Goal: Task Accomplishment & Management: Manage account settings

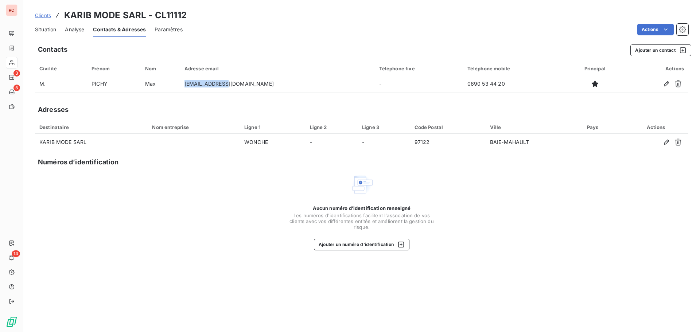
click at [44, 14] on span "Clients" at bounding box center [43, 15] width 16 height 6
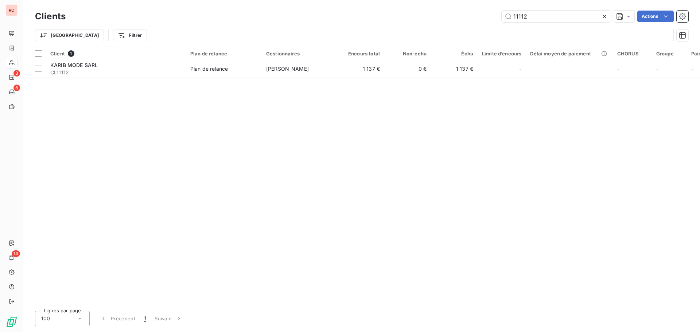
drag, startPoint x: 552, startPoint y: 16, endPoint x: 477, endPoint y: 13, distance: 75.2
click at [477, 13] on div "11112 Actions" at bounding box center [381, 17] width 614 height 12
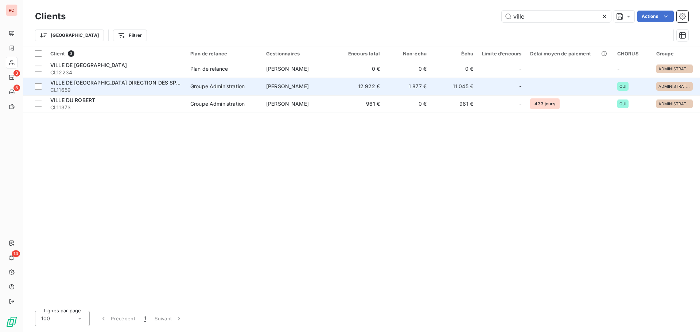
type input "ville"
click at [113, 86] on div "VILLE DE [GEOGRAPHIC_DATA] DIRECTION DES SPORTS" at bounding box center [115, 82] width 131 height 7
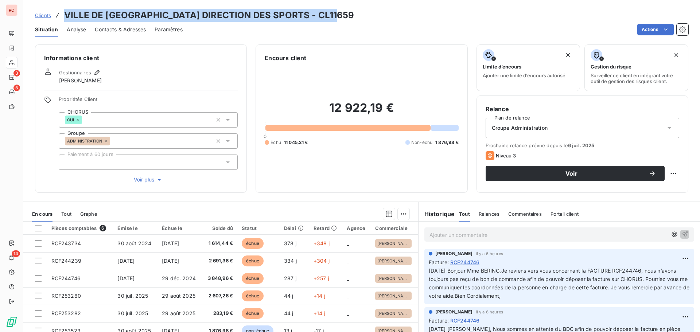
drag, startPoint x: 348, startPoint y: 12, endPoint x: 65, endPoint y: 12, distance: 282.7
click at [65, 12] on div "Clients VILLE DE [GEOGRAPHIC_DATA] DIRECTION DES SPORTS - CL11659" at bounding box center [361, 15] width 677 height 13
copy h3 "VILLE DE [GEOGRAPHIC_DATA] DIRECTION DES SPORTS - CL11659"
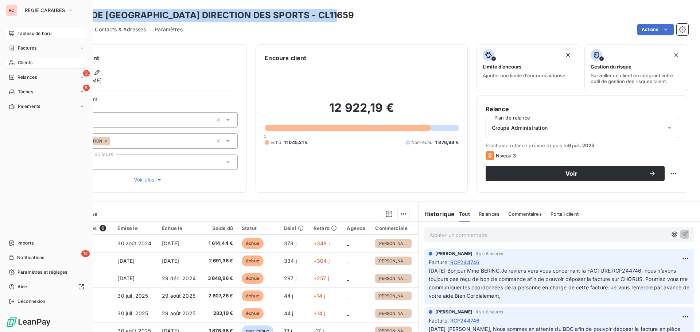
click at [33, 33] on span "Tableau de bord" at bounding box center [35, 33] width 34 height 7
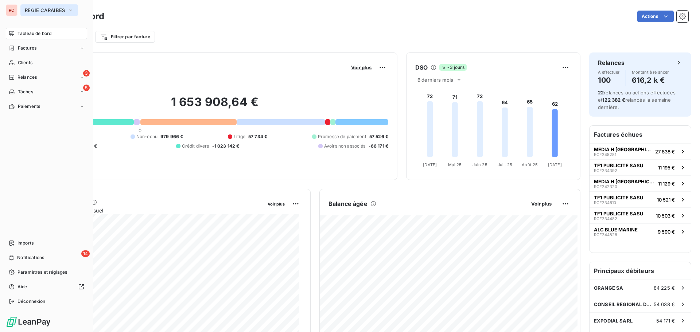
click at [34, 8] on span "REGIE CARAIBES" at bounding box center [45, 10] width 40 height 6
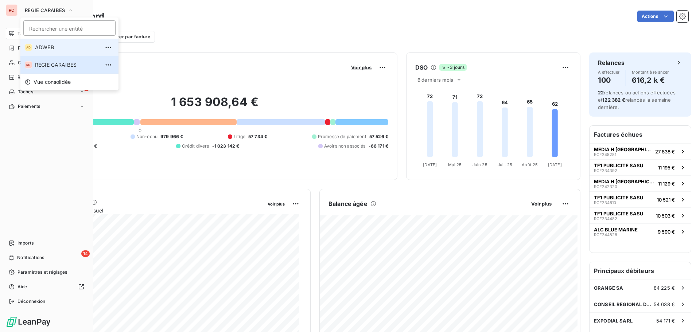
click at [34, 48] on li "AD ADWEB" at bounding box center [69, 48] width 98 height 18
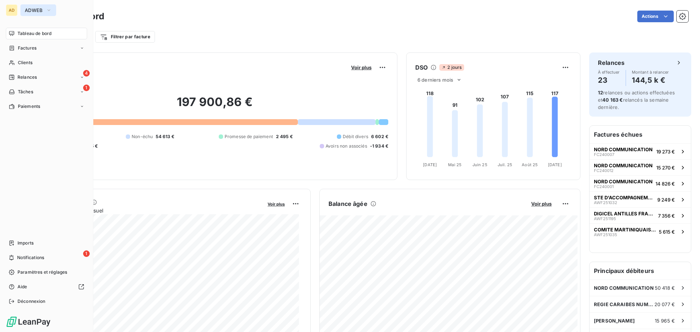
click at [31, 12] on span "ADWEB" at bounding box center [34, 10] width 18 height 6
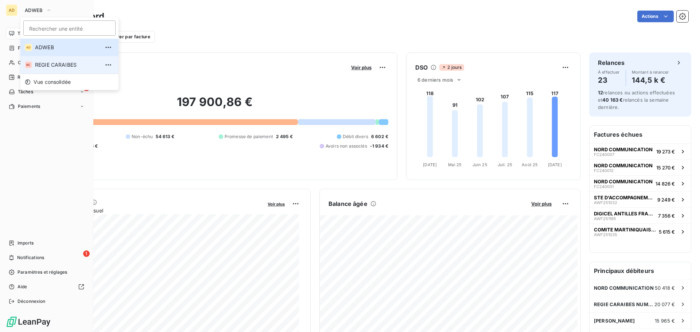
click at [63, 63] on span "REGIE CARAIBES" at bounding box center [67, 64] width 65 height 7
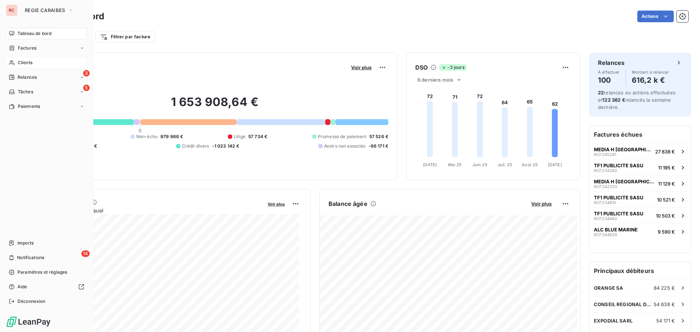
click at [28, 65] on span "Clients" at bounding box center [25, 62] width 15 height 7
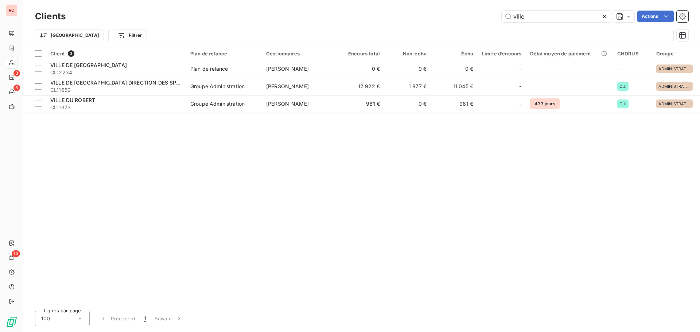
drag, startPoint x: 536, startPoint y: 16, endPoint x: 487, endPoint y: 16, distance: 48.9
click at [487, 16] on div "ville Actions" at bounding box center [381, 17] width 614 height 12
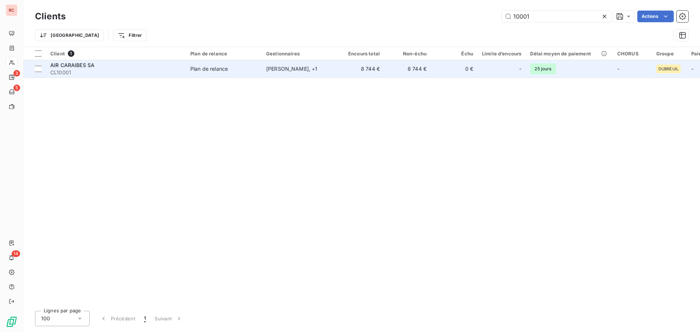
type input "10001"
click at [234, 65] on span "Plan de relance" at bounding box center [223, 68] width 67 height 7
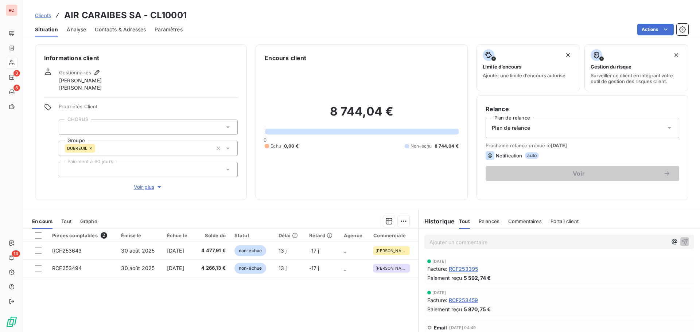
click at [61, 224] on div "En cours Tout Graphe" at bounding box center [220, 221] width 395 height 15
click at [68, 220] on span "Tout" at bounding box center [66, 221] width 10 height 6
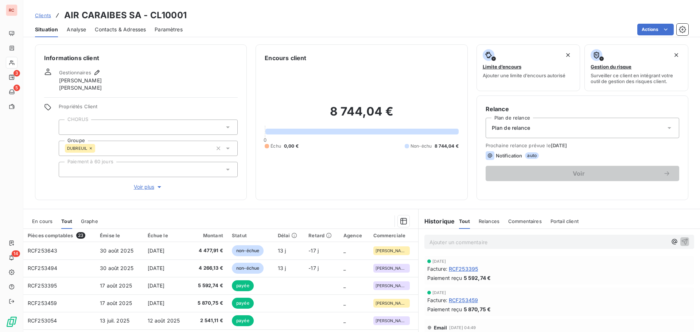
click at [44, 221] on span "En cours" at bounding box center [42, 221] width 20 height 6
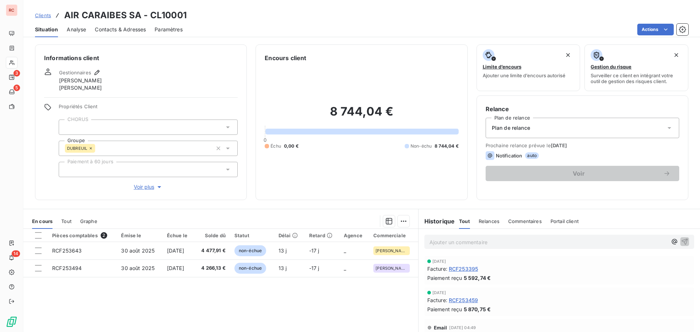
click at [47, 15] on span "Clients" at bounding box center [43, 15] width 16 height 6
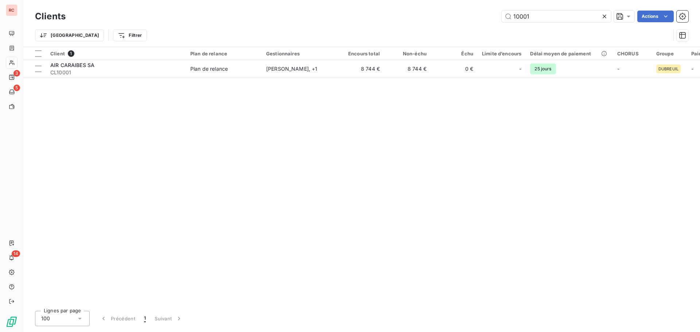
drag, startPoint x: 537, startPoint y: 17, endPoint x: 453, endPoint y: 17, distance: 83.9
click at [453, 17] on div "10001 Actions" at bounding box center [381, 17] width 614 height 12
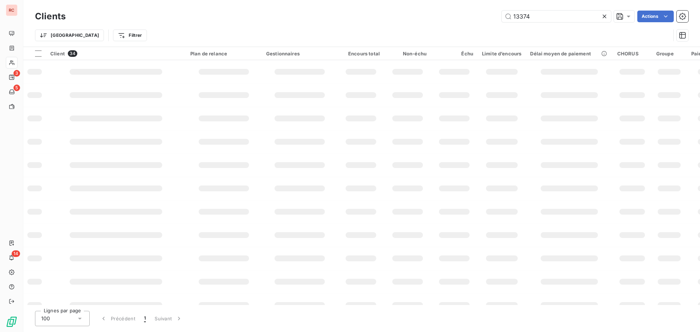
type input "13374"
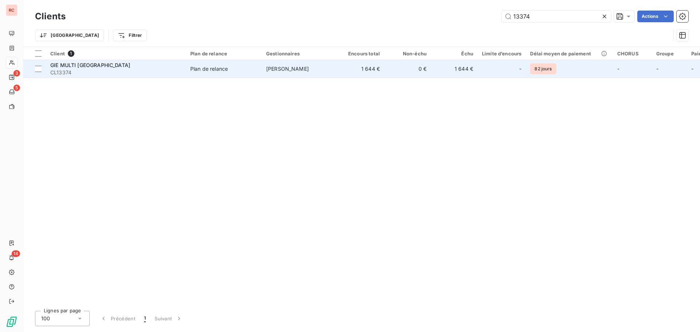
click at [356, 69] on td "1 644 €" at bounding box center [361, 69] width 47 height 18
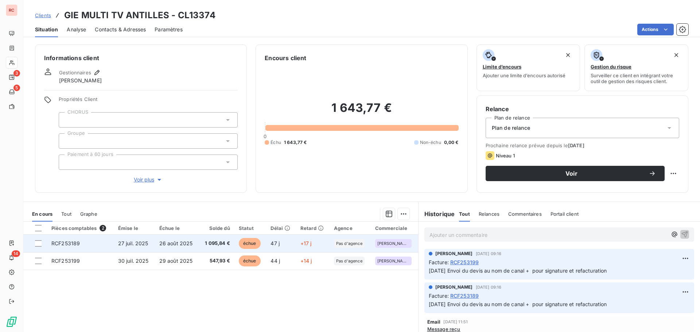
click at [217, 241] on span "1 095,84 €" at bounding box center [217, 243] width 27 height 7
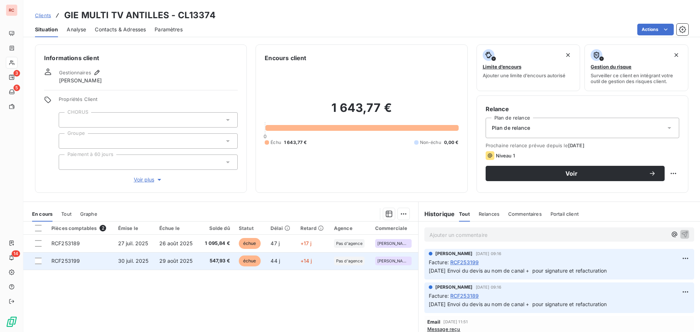
click at [198, 263] on td "29 août 2025" at bounding box center [177, 261] width 44 height 18
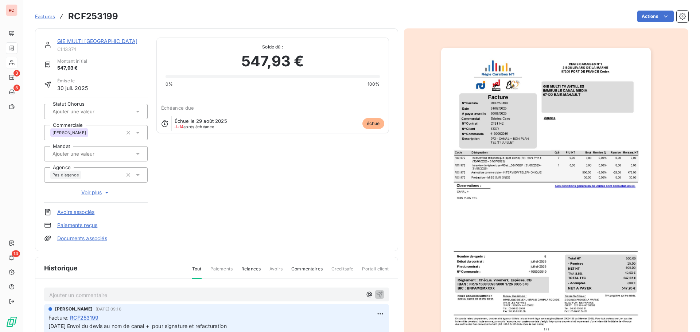
click at [62, 291] on p "Ajouter un commentaire ﻿" at bounding box center [205, 295] width 313 height 9
click at [376, 296] on icon "button" at bounding box center [379, 294] width 7 height 7
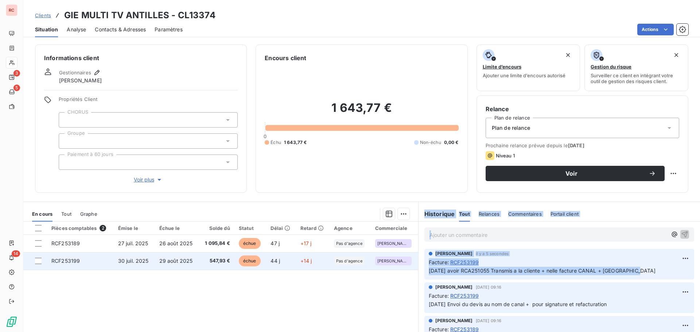
drag, startPoint x: 642, startPoint y: 274, endPoint x: 414, endPoint y: 266, distance: 227.8
click at [414, 267] on div "En cours Tout Graphe Pièces comptables 2 Émise le Échue le Solde dû Statut Déla…" at bounding box center [361, 293] width 677 height 182
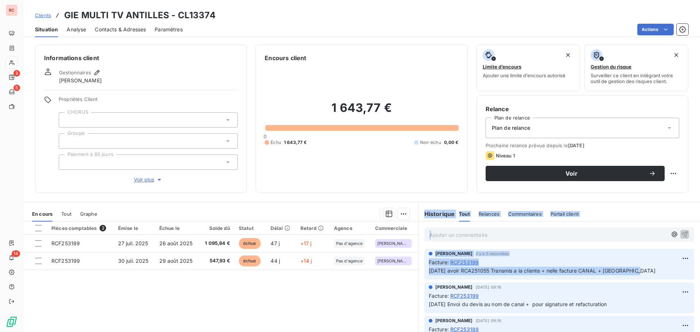
click at [577, 263] on div "Facture : RCF253199" at bounding box center [559, 263] width 261 height 8
drag, startPoint x: 639, startPoint y: 275, endPoint x: 426, endPoint y: 271, distance: 213.4
click at [429, 271] on p "[DATE] avoir RCA251055 Transmis a la cliente + nelle facture CANAL + [GEOGRAPHI…" at bounding box center [559, 271] width 261 height 8
copy span "[DATE] avoir RCA251055 Transmis a la cliente + nelle facture CANAL + [GEOGRAPHI…"
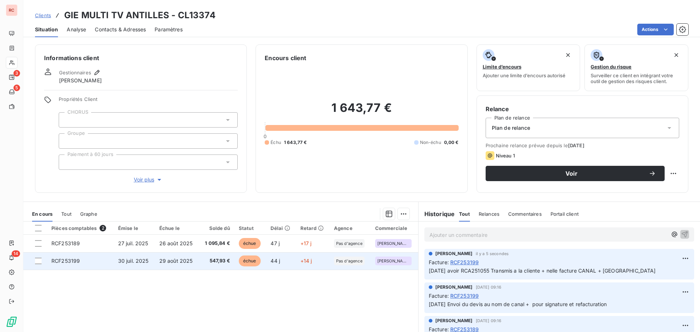
click at [173, 260] on span "29 août 2025" at bounding box center [176, 261] width 34 height 6
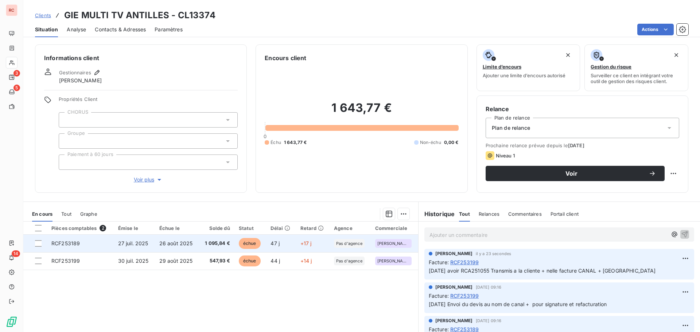
click at [141, 243] on span "27 juil. 2025" at bounding box center [133, 243] width 30 height 6
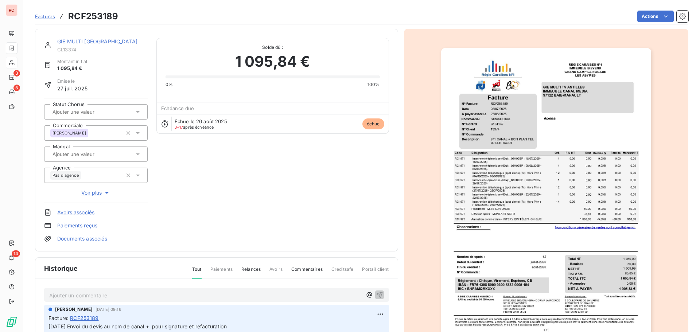
scroll to position [37, 0]
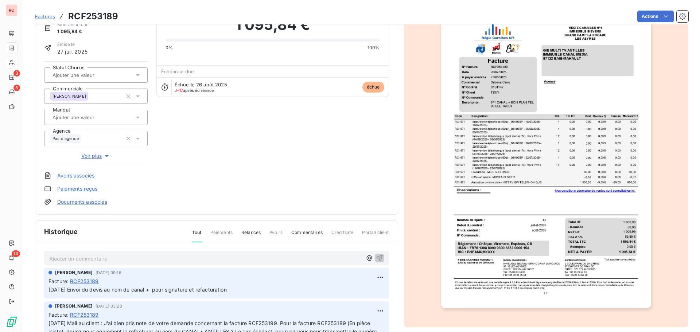
click at [90, 256] on p "Ajouter un commentaire ﻿" at bounding box center [205, 258] width 313 height 9
click at [120, 257] on span "[DATE] avoir RCA251055 Transmis a la cliente + nelle facture CANAL + [GEOGRAPHI…" at bounding box center [162, 258] width 227 height 6
click at [376, 258] on icon "button" at bounding box center [379, 258] width 6 height 6
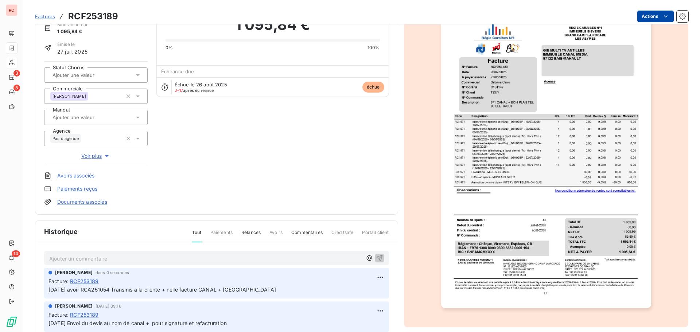
click at [647, 19] on html "RC 3 5 14 Factures RCF253189 Actions GIE MULTI TV ANTILLES CL13374 Montant init…" at bounding box center [350, 166] width 700 height 332
drag, startPoint x: 267, startPoint y: 292, endPoint x: 68, endPoint y: 287, distance: 198.9
click at [67, 287] on html "RC 3 5 14 Factures RCF253189 Actions GIE MULTI TV ANTILLES CL13374 Montant init…" at bounding box center [350, 166] width 700 height 332
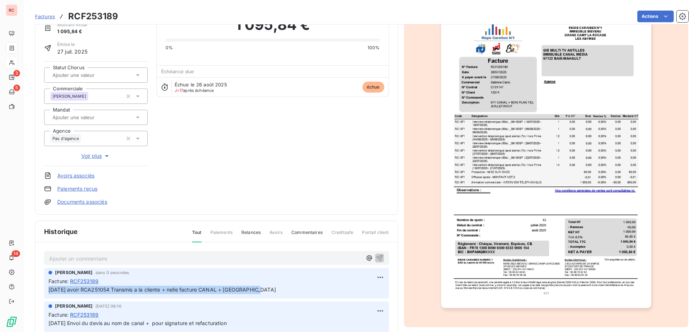
drag, startPoint x: 262, startPoint y: 289, endPoint x: 46, endPoint y: 293, distance: 215.2
click at [46, 293] on div "[PERSON_NAME] dans 0 secondes Facture : RCF253189 [DATE] avoir RCA251054 Transm…" at bounding box center [216, 283] width 345 height 31
copy span "[DATE] avoir RCA251054 Transmis a la cliente + nelle facture CANAL + [GEOGRAPHI…"
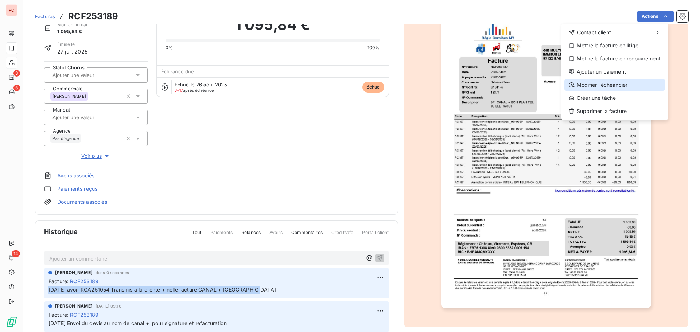
click at [604, 84] on div "Modifier l’échéancier" at bounding box center [615, 85] width 101 height 12
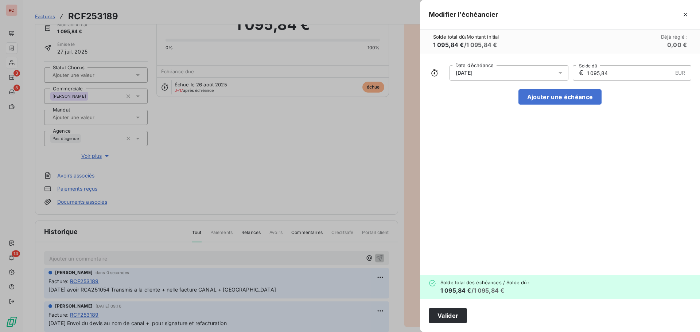
click at [327, 287] on div at bounding box center [350, 166] width 700 height 332
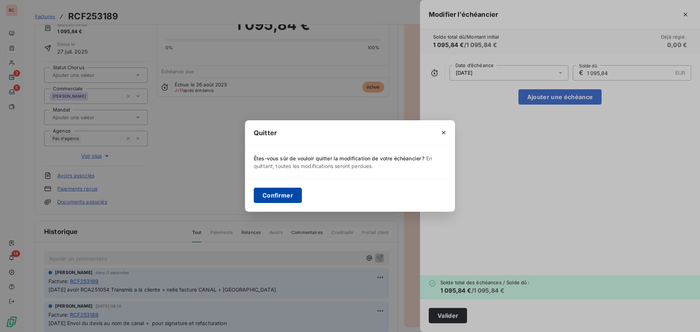
click at [298, 191] on button "Confirmer" at bounding box center [278, 195] width 48 height 15
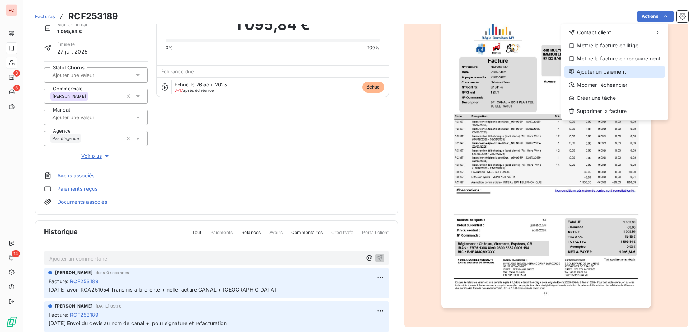
click at [611, 70] on div "Ajouter un paiement" at bounding box center [615, 72] width 101 height 12
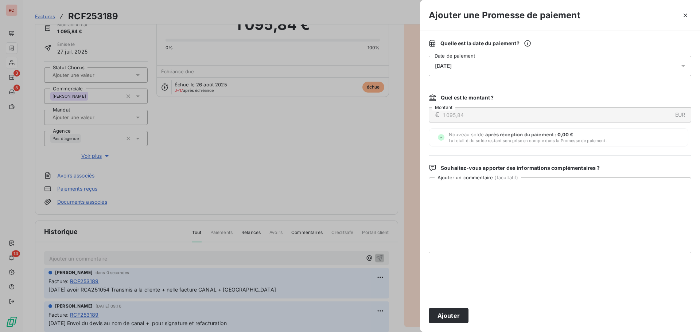
click at [685, 66] on icon at bounding box center [683, 65] width 7 height 7
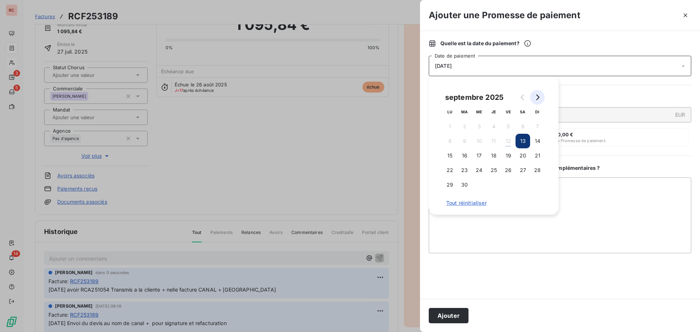
click at [541, 100] on button "Go to next month" at bounding box center [537, 97] width 15 height 15
click at [467, 154] on button "14" at bounding box center [464, 155] width 15 height 15
click at [470, 223] on textarea "Ajouter un commentaire ( facultatif )" at bounding box center [560, 216] width 263 height 76
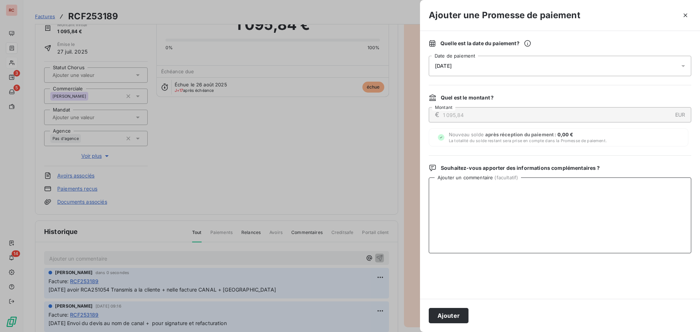
paste textarea "[DATE] avoir RCA251054 Transmis a la cliente + nelle facture CANAL + [GEOGRAPHI…"
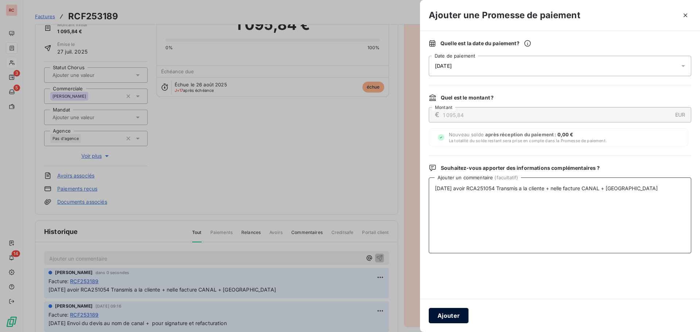
type textarea "[DATE] avoir RCA251054 Transmis a la cliente + nelle facture CANAL + [GEOGRAPHI…"
click at [446, 316] on button "Ajouter" at bounding box center [449, 315] width 40 height 15
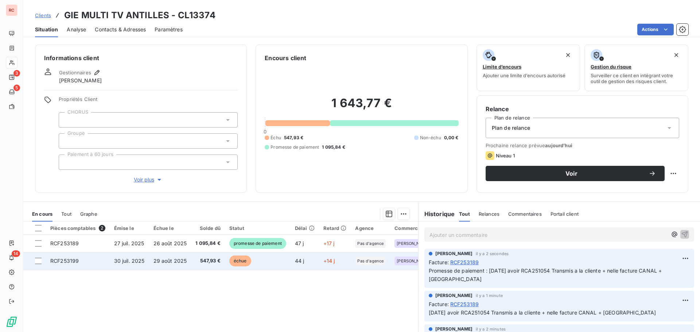
click at [158, 257] on td "29 août 2025" at bounding box center [170, 261] width 42 height 18
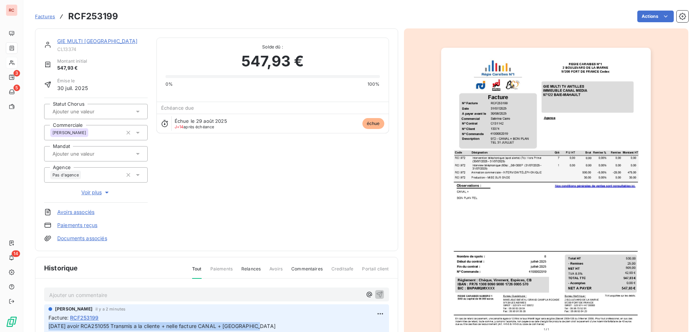
drag, startPoint x: 268, startPoint y: 329, endPoint x: 27, endPoint y: 326, distance: 241.1
click at [27, 326] on section "Factures RCF253199 Actions GIE MULTI TV ANTILLES CL13374 Montant initial 547,93…" at bounding box center [361, 166] width 677 height 332
copy span "[DATE] avoir RCA251055 Transmis a la cliente + nelle facture CANAL + [GEOGRAPHI…"
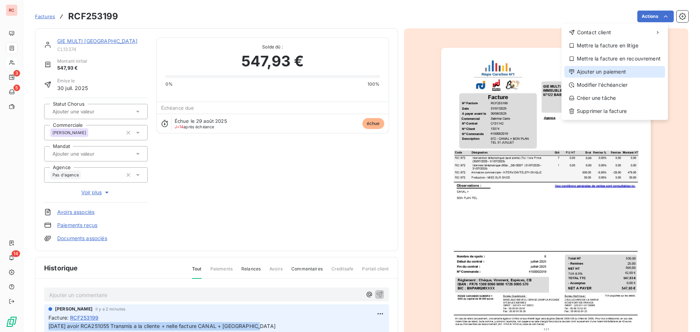
click at [608, 73] on div "Ajouter un paiement" at bounding box center [615, 72] width 101 height 12
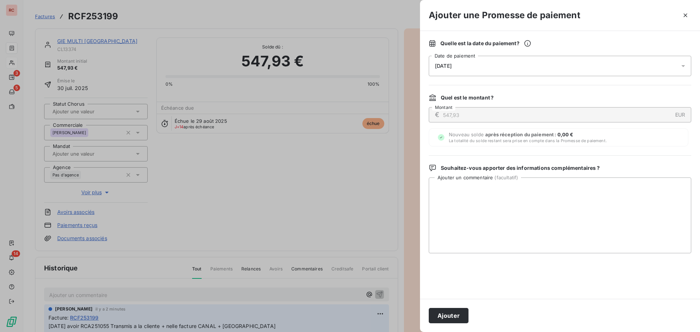
click at [685, 66] on icon at bounding box center [683, 65] width 7 height 7
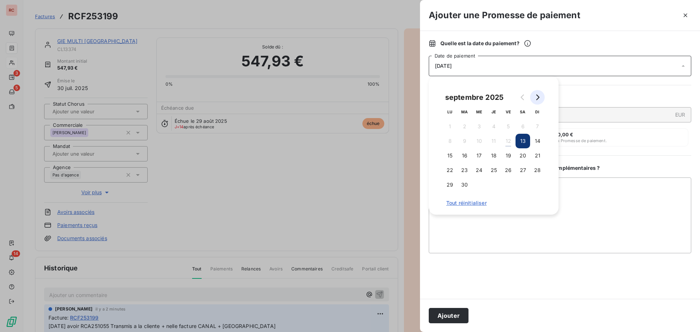
click at [537, 102] on button "Go to next month" at bounding box center [537, 97] width 15 height 15
click at [468, 155] on button "14" at bounding box center [464, 155] width 15 height 15
click at [462, 226] on textarea "Ajouter un commentaire ( facultatif )" at bounding box center [560, 216] width 263 height 76
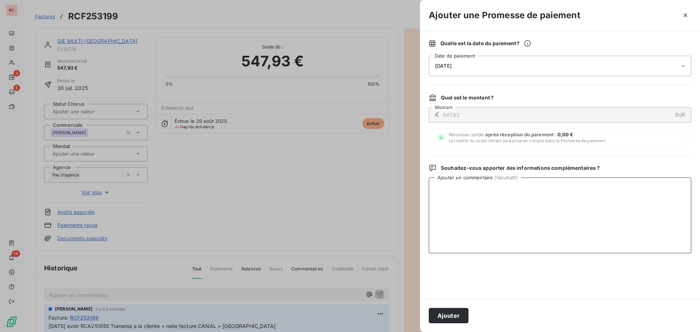
paste textarea "[DATE] avoir RCA251055 Transmis a la cliente + nelle facture CANAL + [GEOGRAPHI…"
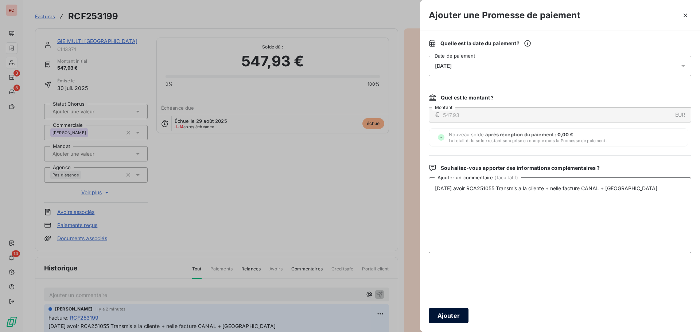
type textarea "[DATE] avoir RCA251055 Transmis a la cliente + nelle facture CANAL + [GEOGRAPHI…"
click at [457, 315] on button "Ajouter" at bounding box center [449, 315] width 40 height 15
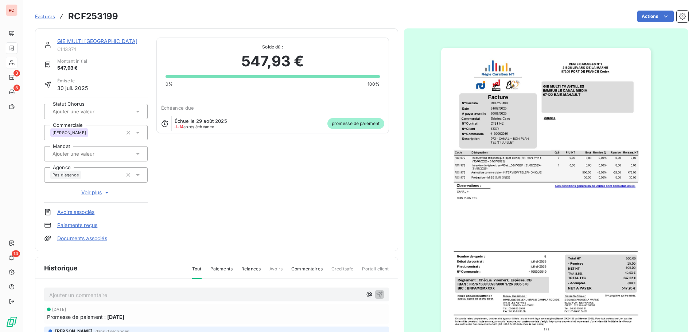
click at [81, 42] on link "GIE MULTI [GEOGRAPHIC_DATA]" at bounding box center [97, 41] width 80 height 6
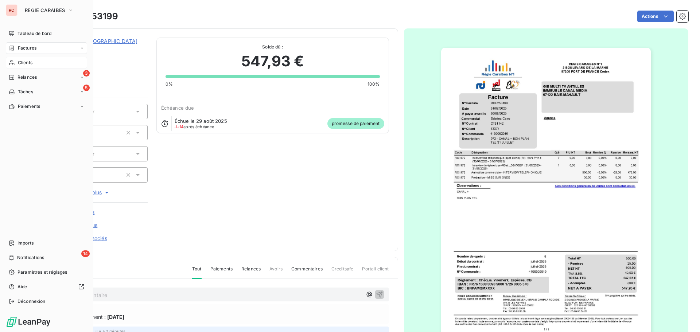
click at [27, 61] on span "Clients" at bounding box center [25, 62] width 15 height 7
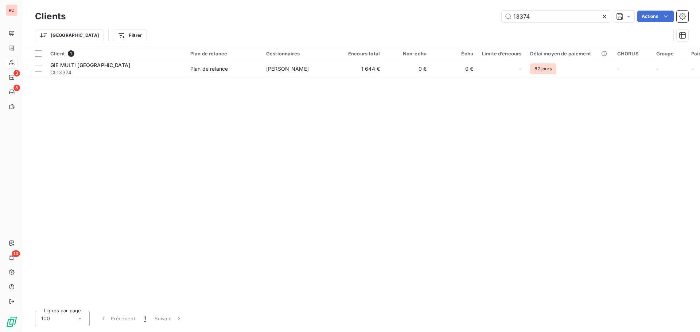
drag, startPoint x: 532, startPoint y: 17, endPoint x: 469, endPoint y: 12, distance: 63.6
click at [469, 12] on div "13374 Actions" at bounding box center [381, 17] width 614 height 12
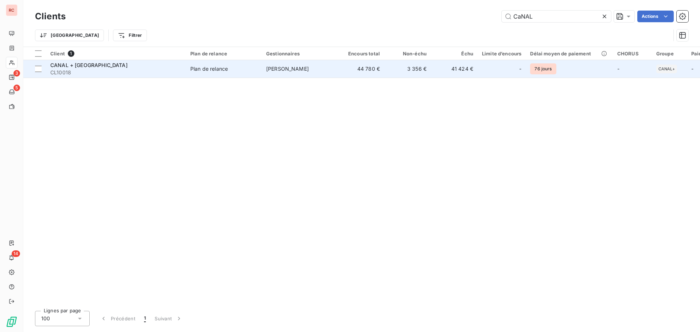
type input "CaNAL"
click at [425, 70] on td "3 356 €" at bounding box center [407, 69] width 47 height 18
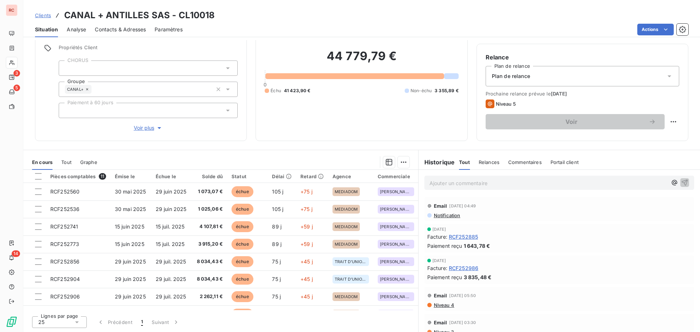
click at [474, 182] on p "Ajouter un commentaire ﻿" at bounding box center [549, 183] width 238 height 9
click at [546, 180] on p "[DATE] refacturations rCF253658 + RCF" at bounding box center [549, 183] width 238 height 8
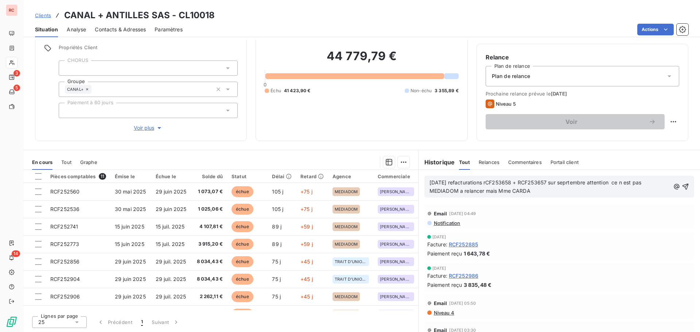
click at [491, 183] on span "[DATE] refacturations rCF253658 + RCF253657 sur seprtembre attention ce n est p…" at bounding box center [536, 186] width 213 height 15
click at [683, 186] on icon "button" at bounding box center [686, 187] width 6 height 6
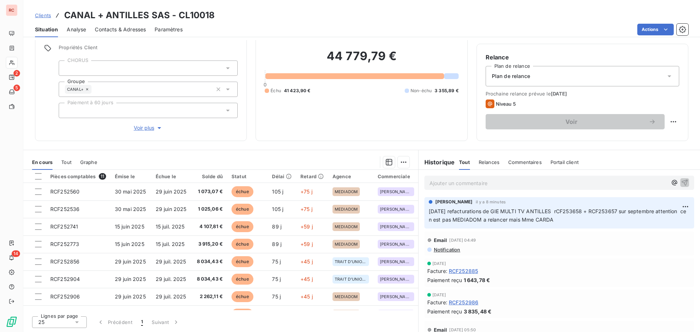
click at [44, 15] on span "Clients" at bounding box center [43, 15] width 16 height 6
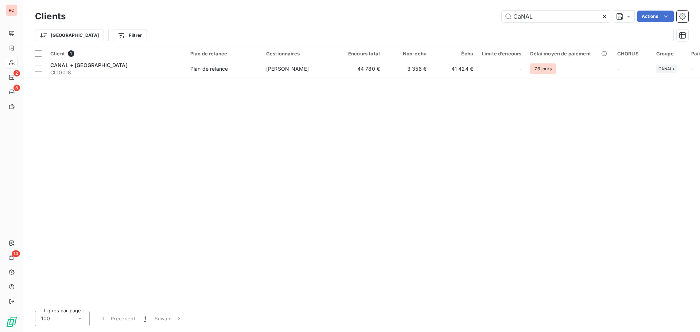
drag, startPoint x: 540, startPoint y: 16, endPoint x: 470, endPoint y: 16, distance: 69.7
click at [470, 16] on div "CaNAL Actions" at bounding box center [381, 17] width 614 height 12
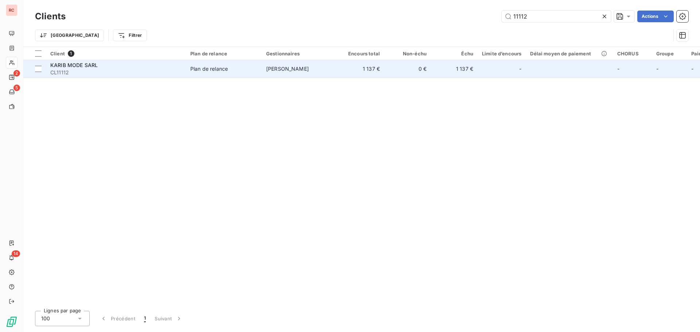
type input "11112"
click at [84, 76] on span "CL11112" at bounding box center [115, 72] width 131 height 7
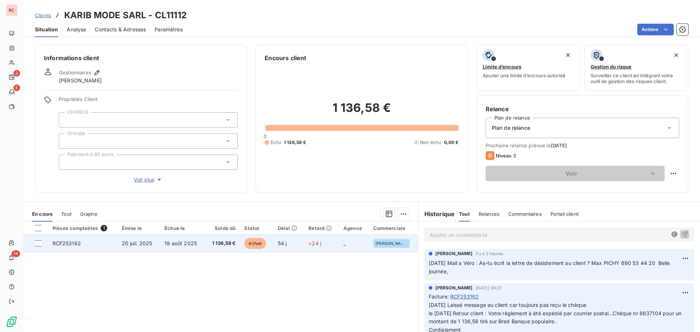
click at [311, 249] on td "+24 j" at bounding box center [321, 244] width 35 height 18
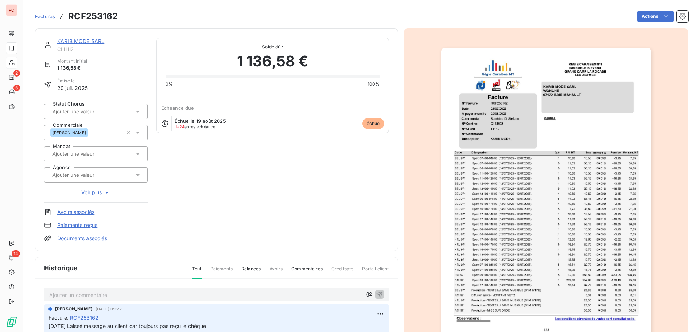
click at [74, 296] on p "Ajouter un commentaire ﻿" at bounding box center [205, 295] width 313 height 9
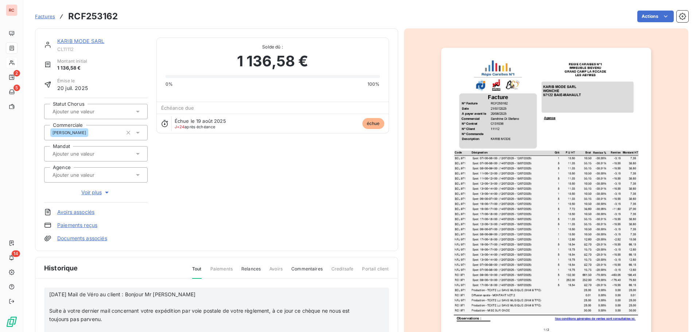
click at [51, 311] on span "Suite à votre dernier mail concernant votre expédition par voie postale de votr…" at bounding box center [200, 315] width 302 height 15
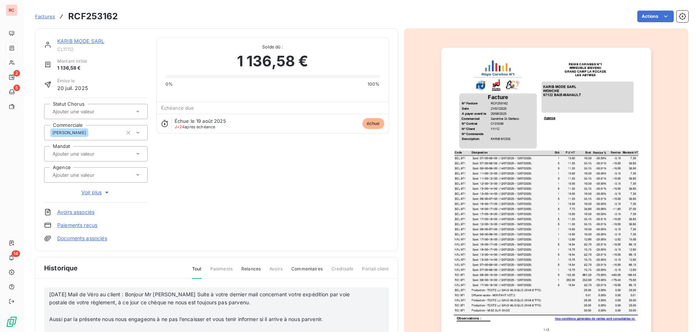
click at [50, 319] on span "Aussi par la présente nous nous engageons à ne pas l’encaisser et vous tenir in…" at bounding box center [186, 319] width 274 height 6
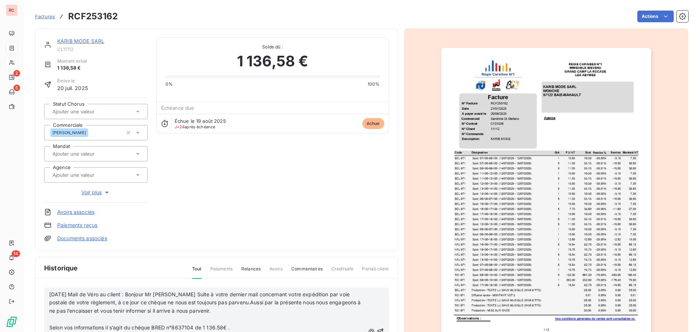
click at [50, 328] on span "Selon vos informations il s’agit du chèque BRED n°8637104 de 1 136.58€ ." at bounding box center [139, 328] width 181 height 6
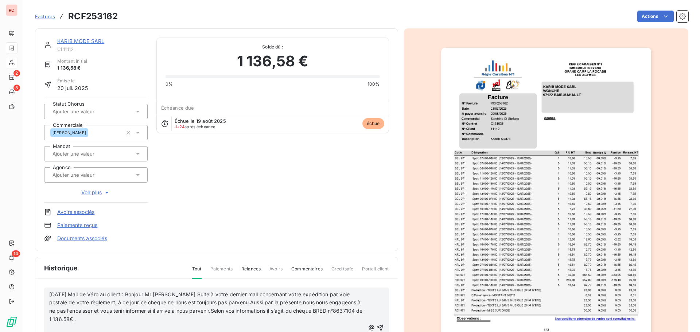
click at [101, 320] on p "[DATE] Mail de Véro au client : Bonjour Mr [PERSON_NAME] Suite à votre dernier …" at bounding box center [207, 308] width 316 height 34
click at [207, 311] on span "[DATE] Mail de Véro au client : Bonjour Mr [PERSON_NAME] Suite à votre dernier …" at bounding box center [206, 306] width 315 height 31
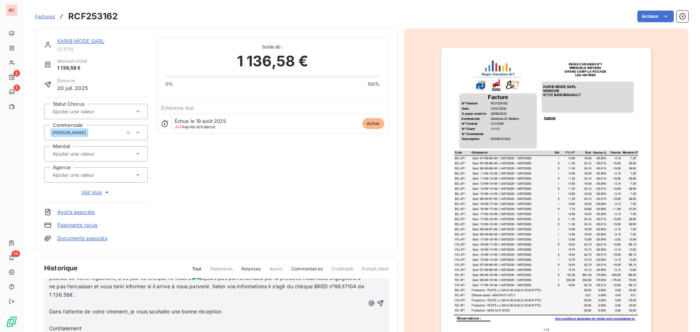
scroll to position [36, 0]
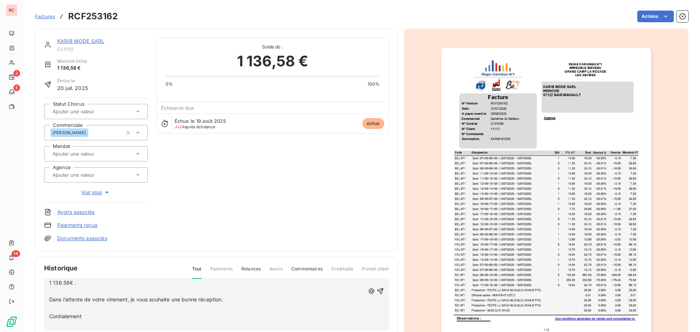
click at [50, 299] on span "Dans l’attente de votre virement, je vous souhaite une bonne réception." at bounding box center [136, 300] width 174 height 6
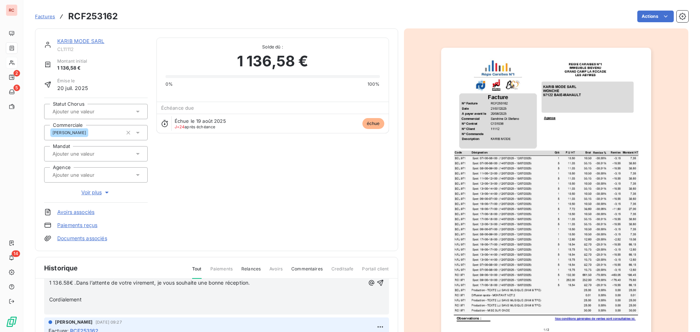
scroll to position [28, 0]
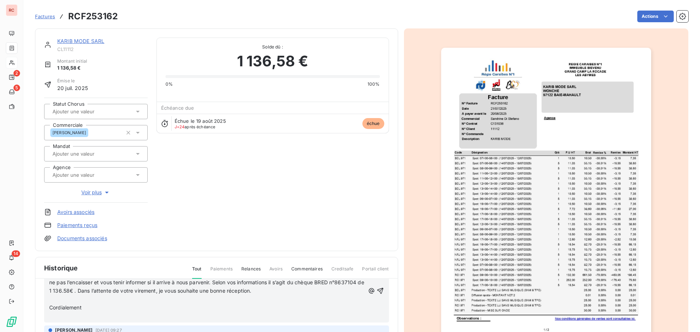
click at [50, 307] on span "Cordialement" at bounding box center [65, 308] width 32 height 6
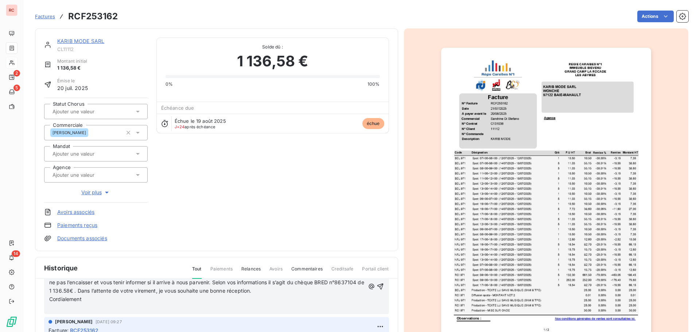
scroll to position [20, 0]
click at [51, 308] on p "﻿" at bounding box center [207, 307] width 316 height 8
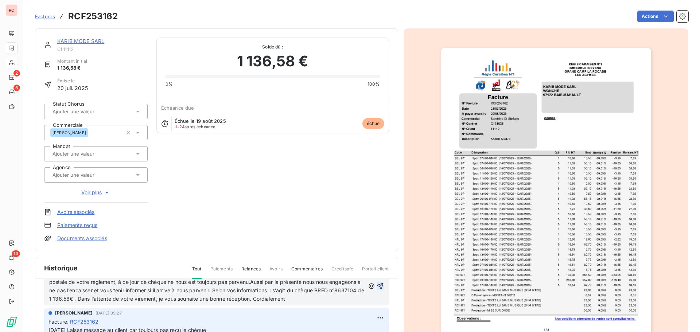
click at [377, 287] on icon "button" at bounding box center [380, 286] width 7 height 7
